Goal: Find specific page/section: Find specific page/section

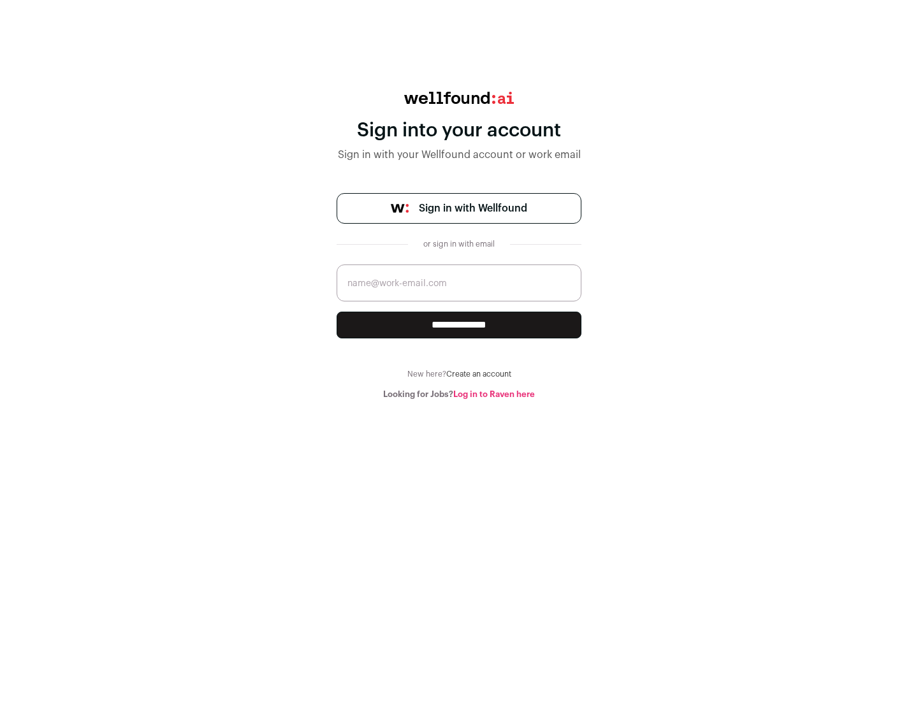
click at [472, 208] on span "Sign in with Wellfound" at bounding box center [473, 208] width 108 height 15
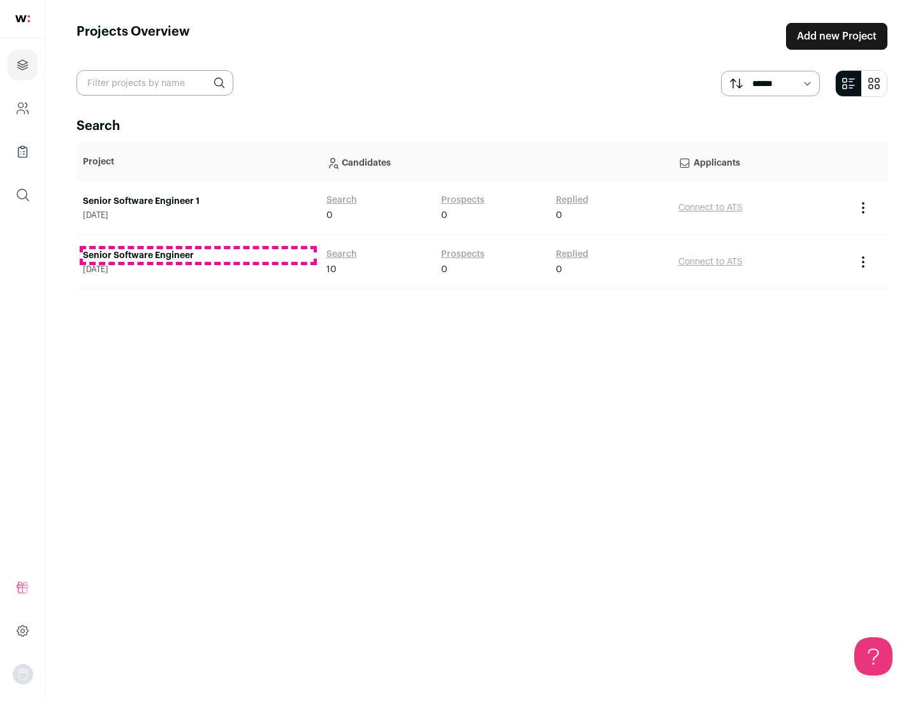
click at [198, 256] on link "Senior Software Engineer" at bounding box center [198, 255] width 231 height 13
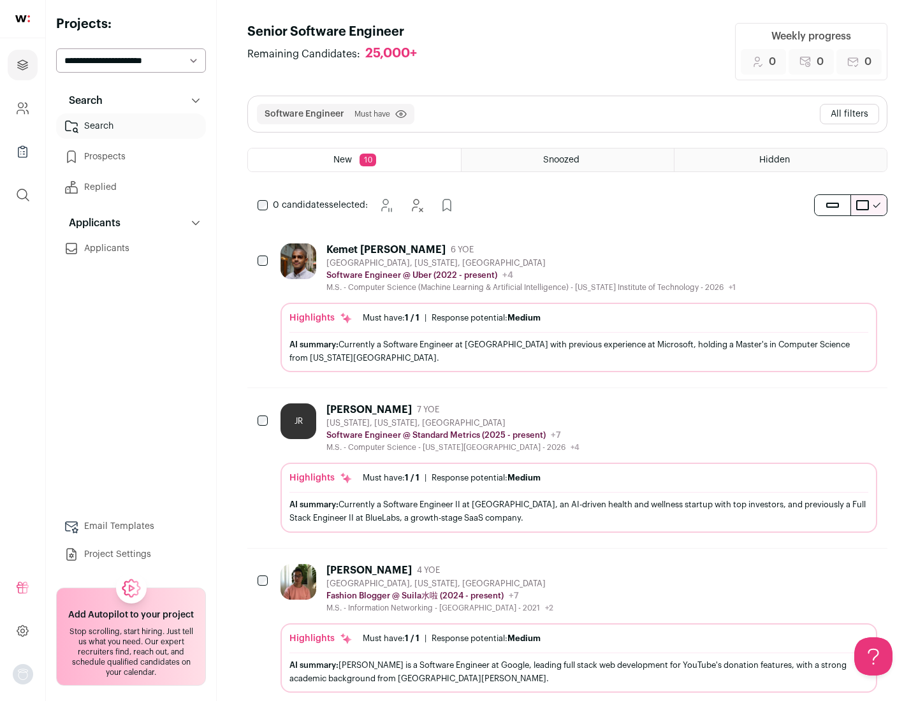
click at [567, 308] on div "Highlights Must have: 1 / 1 How many must haves have been fulfilled? | Response…" at bounding box center [579, 337] width 597 height 69
